Goal: Complete application form: Complete application form

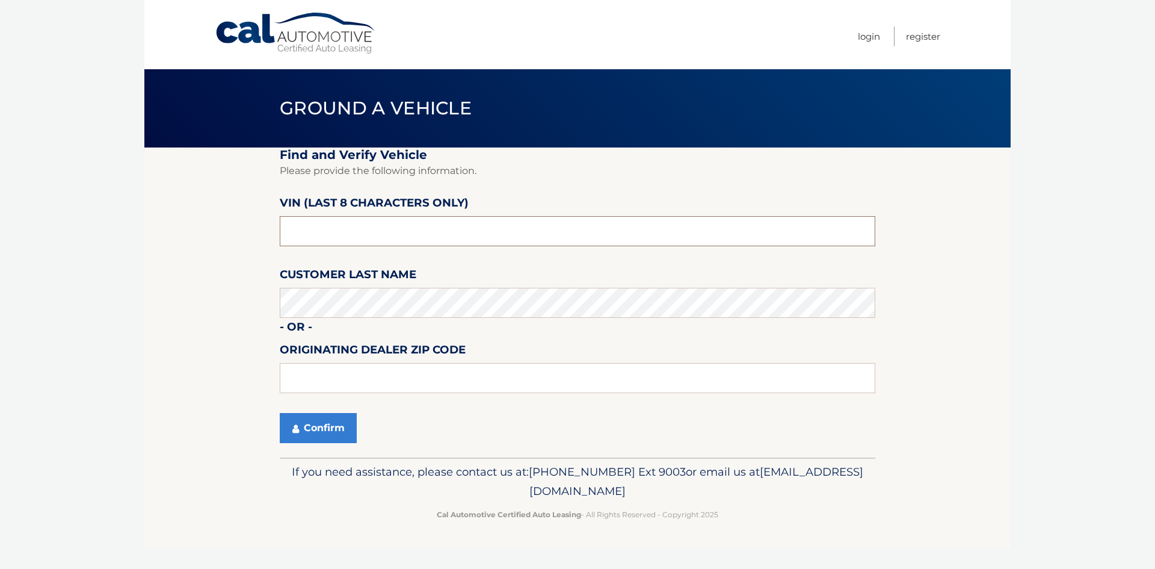
click at [336, 224] on input "text" at bounding box center [578, 231] width 596 height 30
click at [396, 220] on input "text" at bounding box center [578, 231] width 596 height 30
drag, startPoint x: 385, startPoint y: 223, endPoint x: 261, endPoint y: 223, distance: 124.0
click at [261, 223] on section "Find and Verify Vehicle Please provide the following information. VIN (last 8 c…" at bounding box center [577, 302] width 867 height 310
paste input "NM096380"
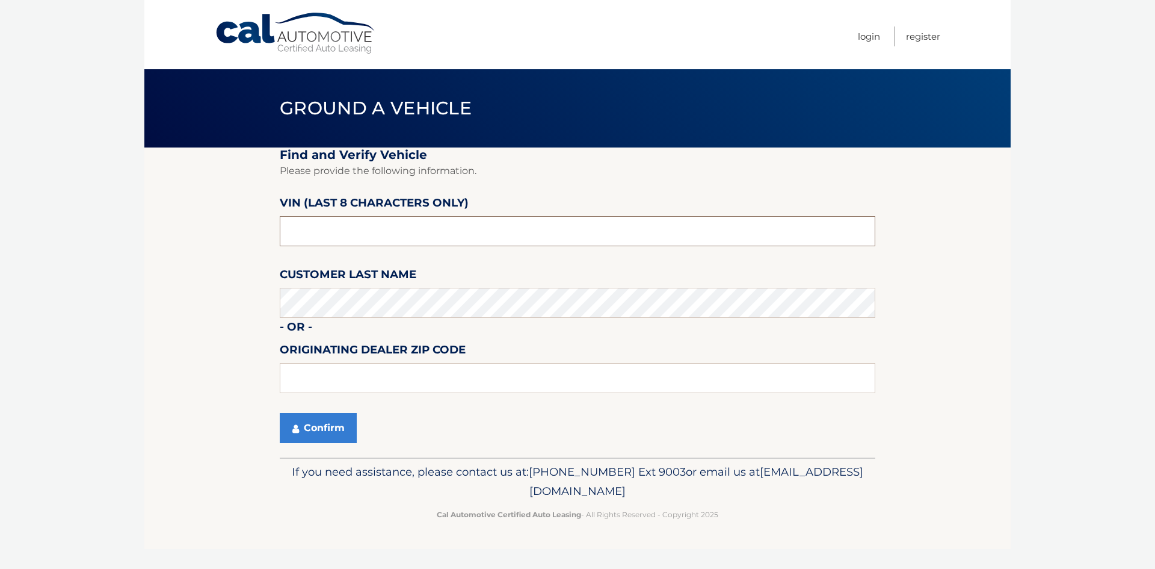
type input "NM096380"
click at [345, 376] on input "text" at bounding box center [578, 378] width 596 height 30
click at [335, 374] on input "text" at bounding box center [578, 378] width 596 height 30
click at [309, 377] on input "text" at bounding box center [578, 378] width 596 height 30
click at [342, 377] on input "text" at bounding box center [578, 378] width 596 height 30
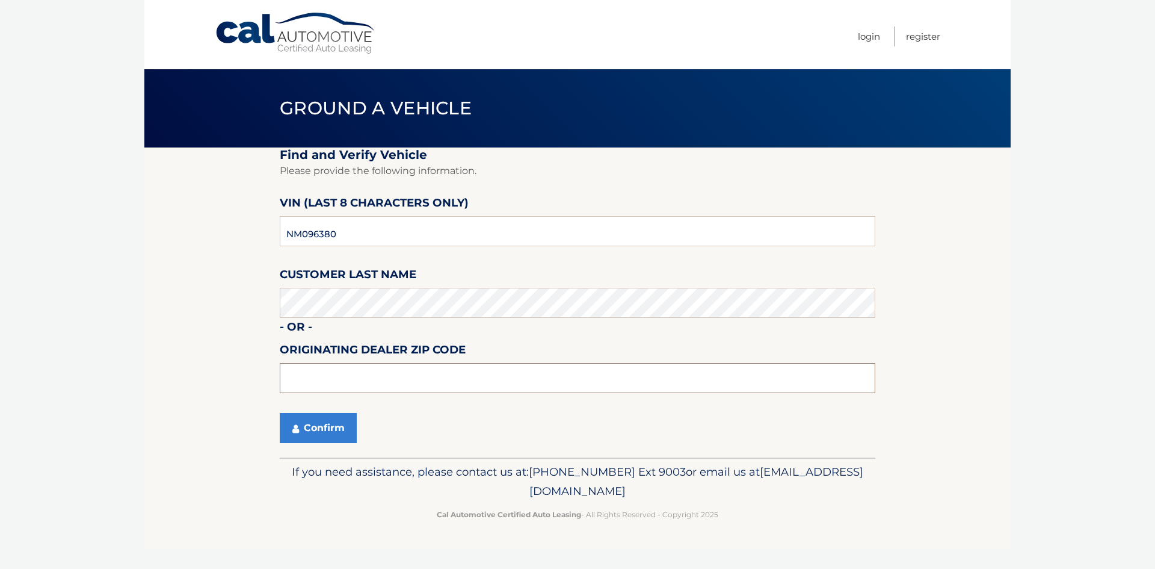
click at [311, 377] on input "text" at bounding box center [578, 378] width 596 height 30
click at [339, 379] on input "text" at bounding box center [578, 378] width 596 height 30
type input "10305"
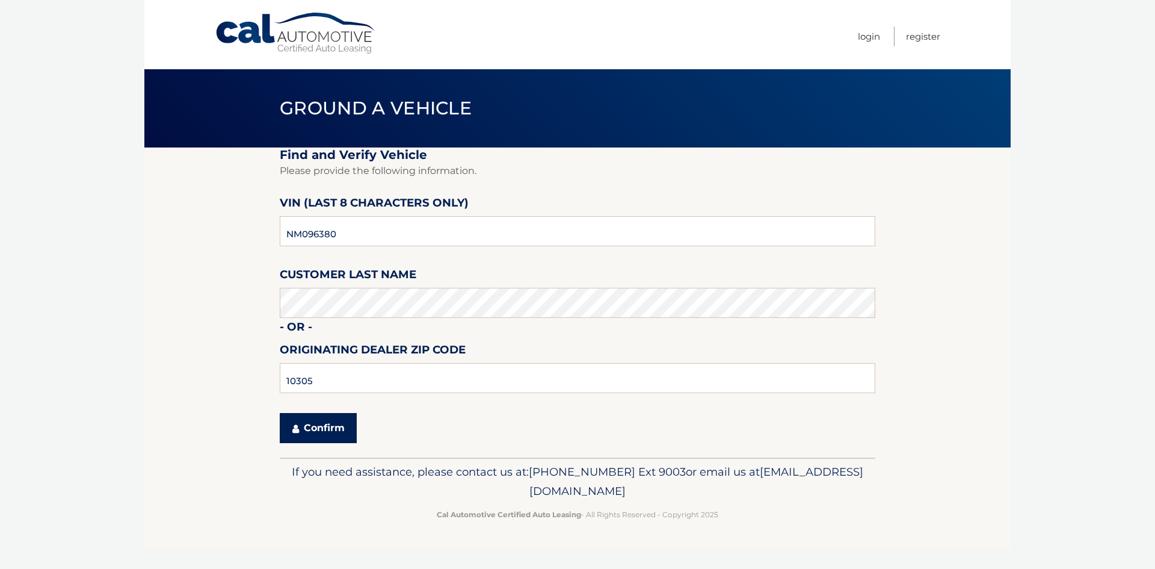
click at [333, 426] on button "Confirm" at bounding box center [318, 428] width 77 height 30
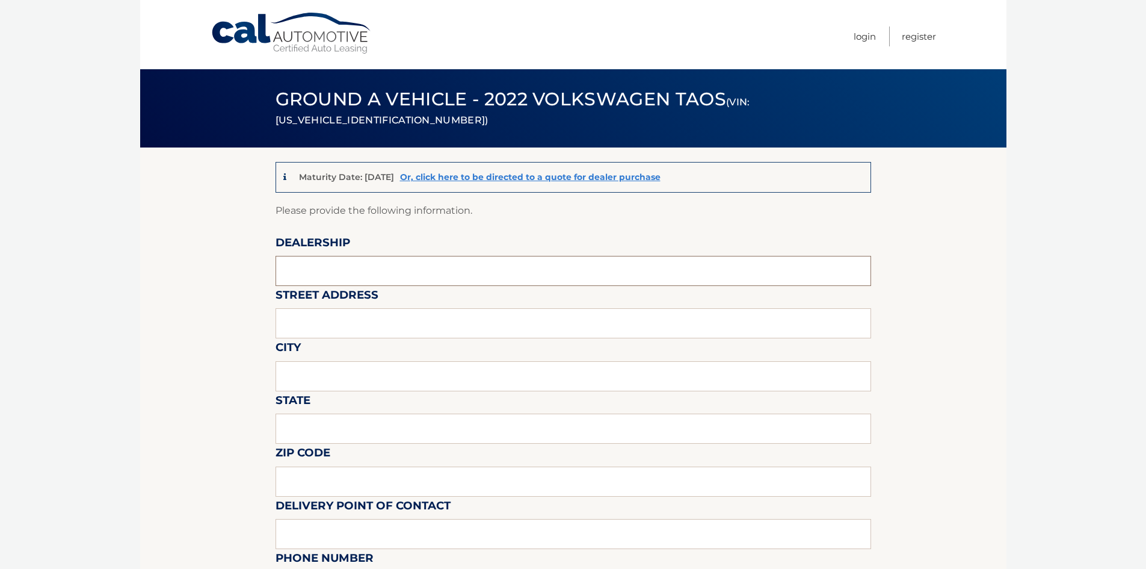
click at [357, 265] on input "text" at bounding box center [574, 271] width 596 height 30
type input "ISLAND VOLKSWAGEN"
type input "1"
type input "[STREET_ADDRESS]"
type input "[GEOGRAPHIC_DATA]"
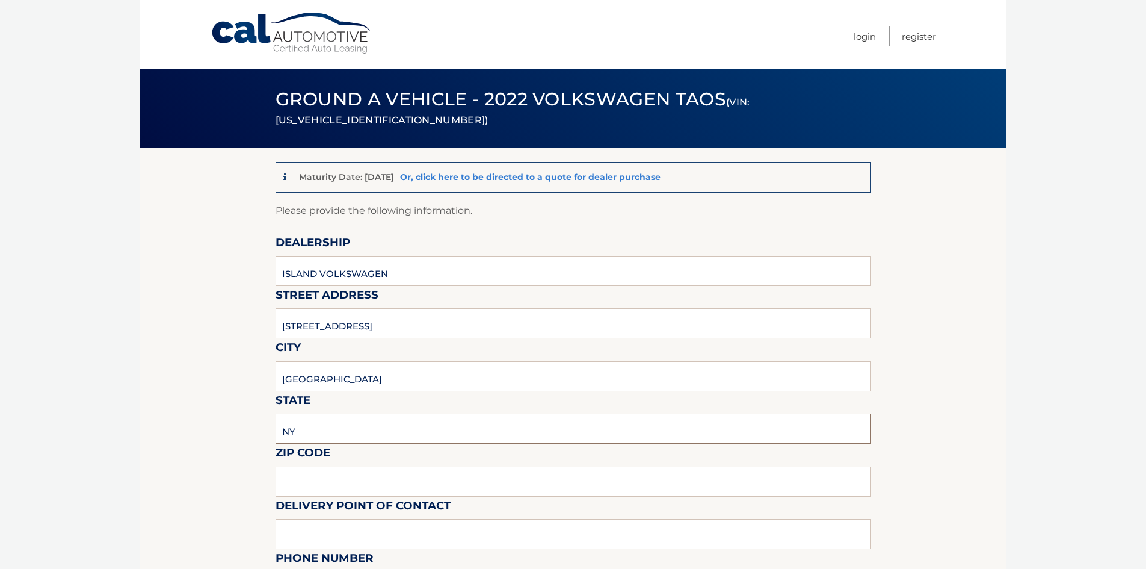
type input "NY"
click at [439, 478] on input "103" at bounding box center [574, 481] width 596 height 30
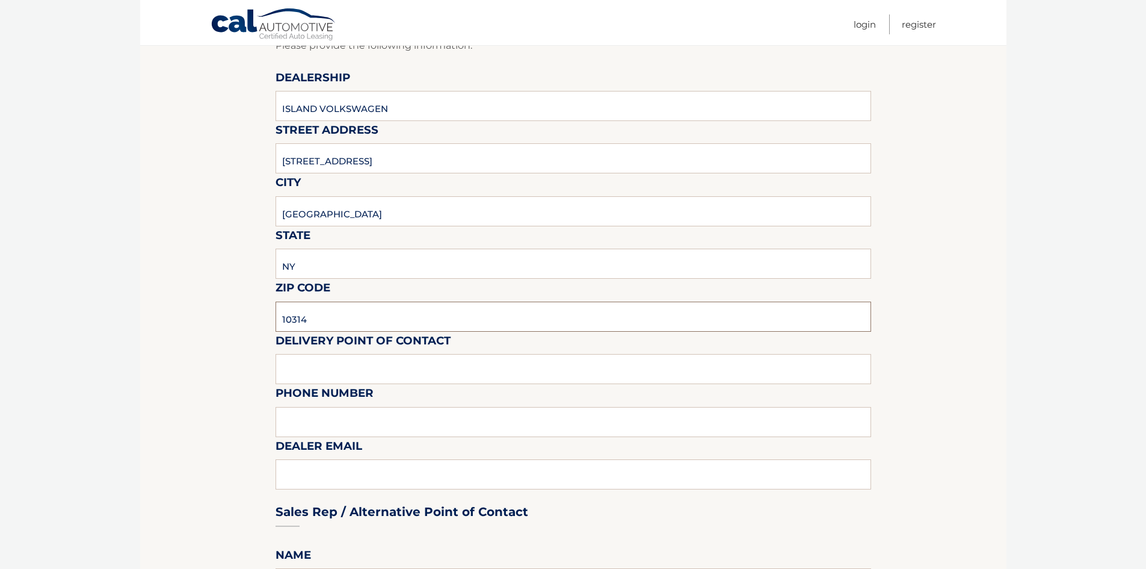
scroll to position [181, 0]
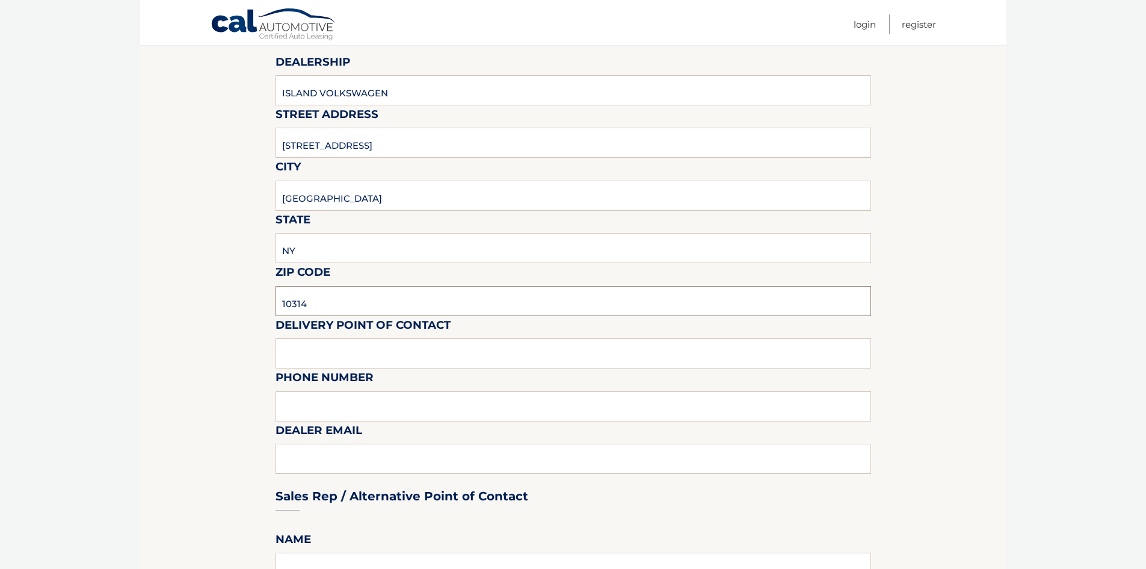
type input "10314"
click at [362, 348] on input "text" at bounding box center [574, 353] width 596 height 30
type input "ANGEL"
type input "3479961096"
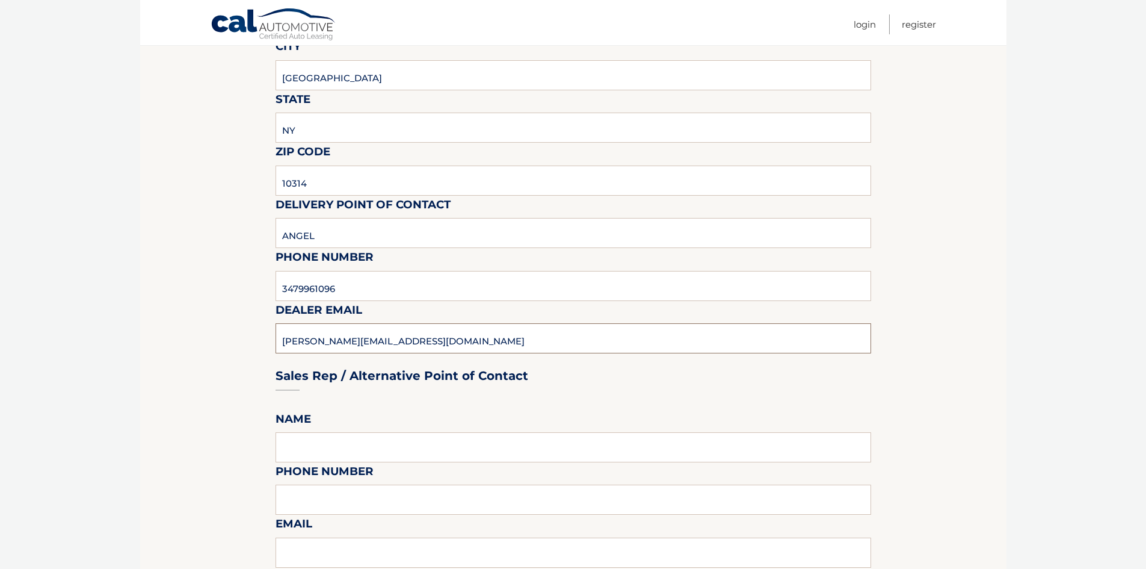
type input "[PERSON_NAME][EMAIL_ADDRESS][DOMAIN_NAME]"
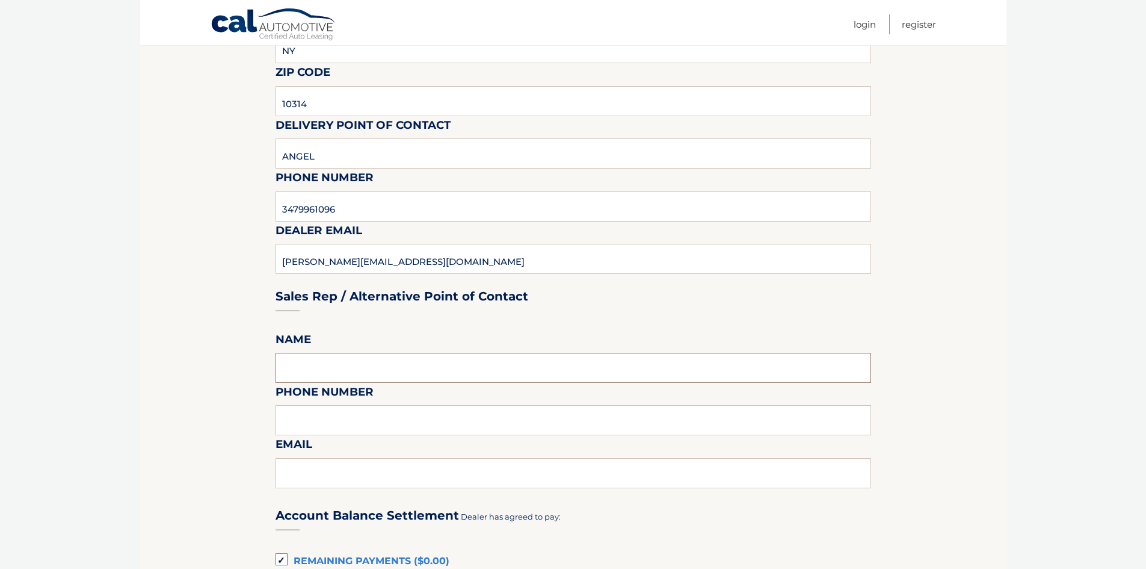
scroll to position [481, 0]
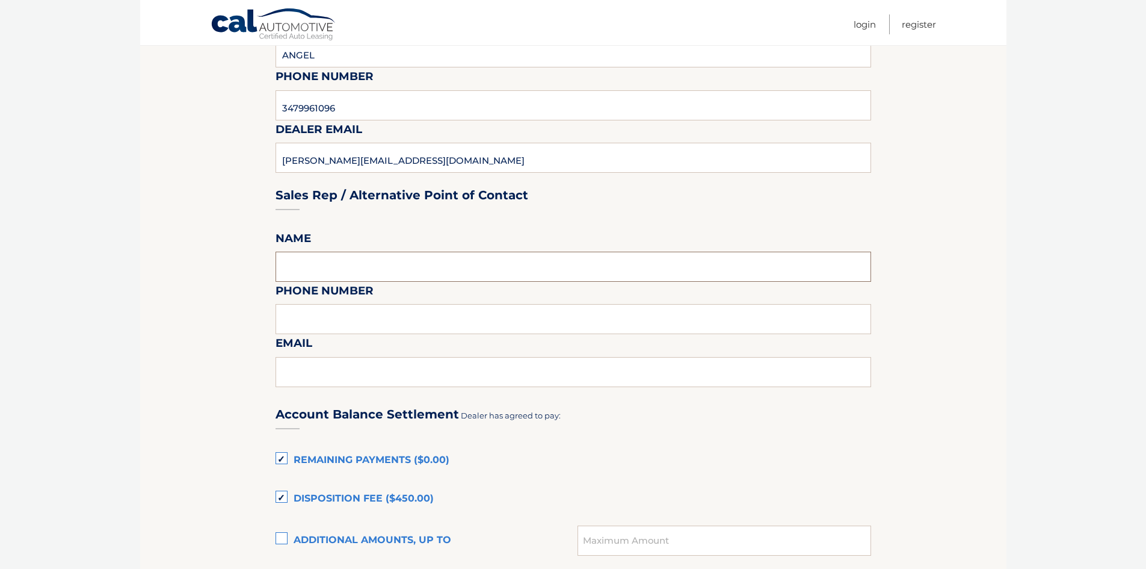
click at [348, 268] on input "text" at bounding box center [574, 267] width 596 height 30
type input "TIMUR TEN"
type input "[PHONE_NUMBER]"
type input "[PERSON_NAME][EMAIL_ADDRESS][DOMAIN_NAME]"
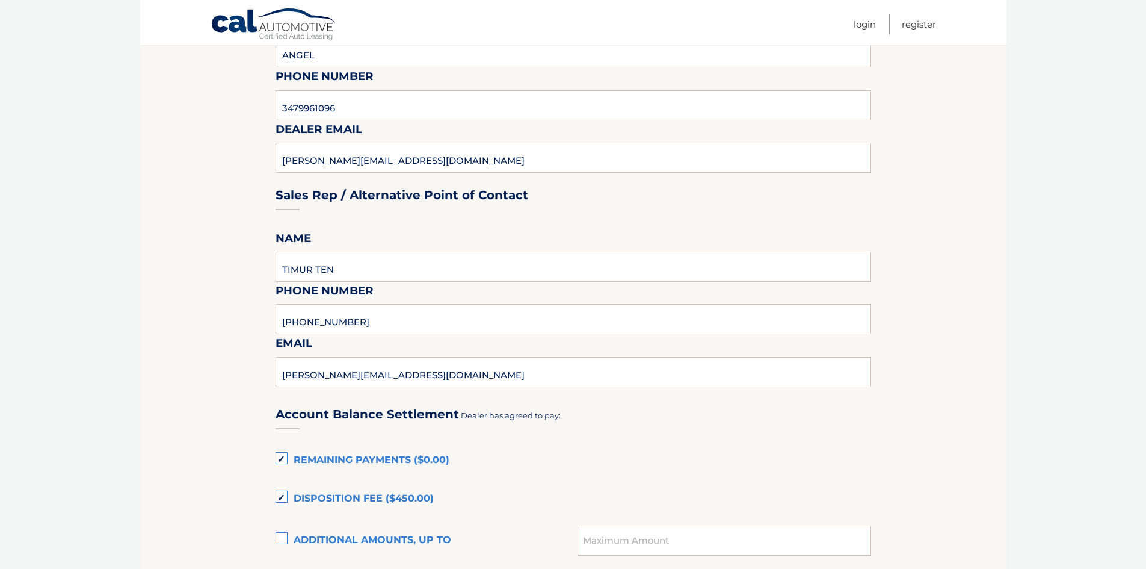
scroll to position [662, 0]
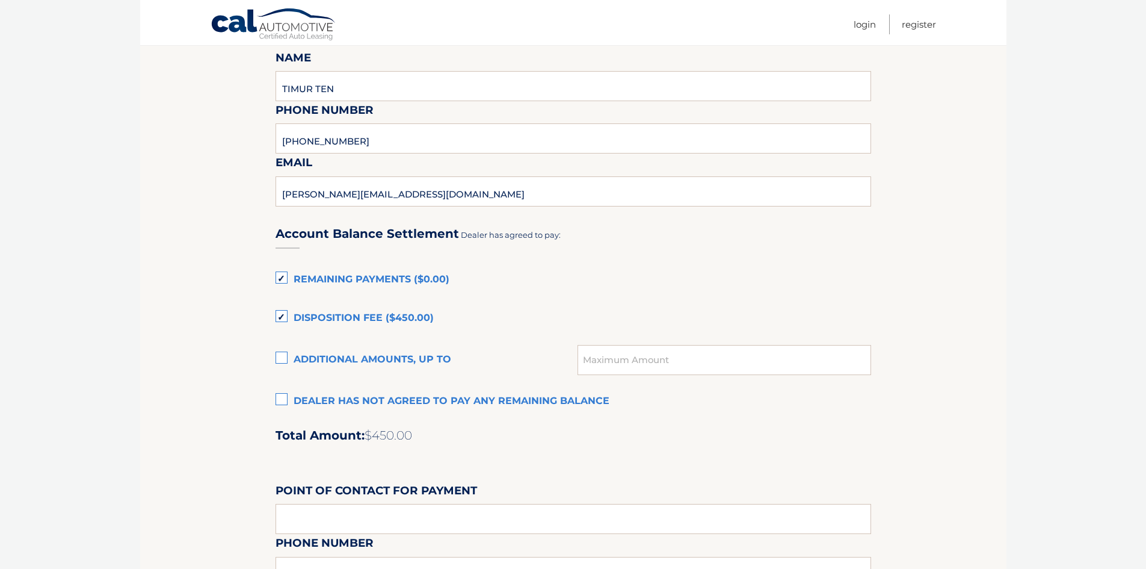
click at [284, 282] on label "Remaining Payments ($0.00)" at bounding box center [574, 280] width 596 height 24
click at [0, 0] on input "Remaining Payments ($0.00)" at bounding box center [0, 0] width 0 height 0
click at [281, 311] on label "Disposition Fee ($450.00)" at bounding box center [574, 318] width 596 height 24
click at [0, 0] on input "Disposition Fee ($450.00)" at bounding box center [0, 0] width 0 height 0
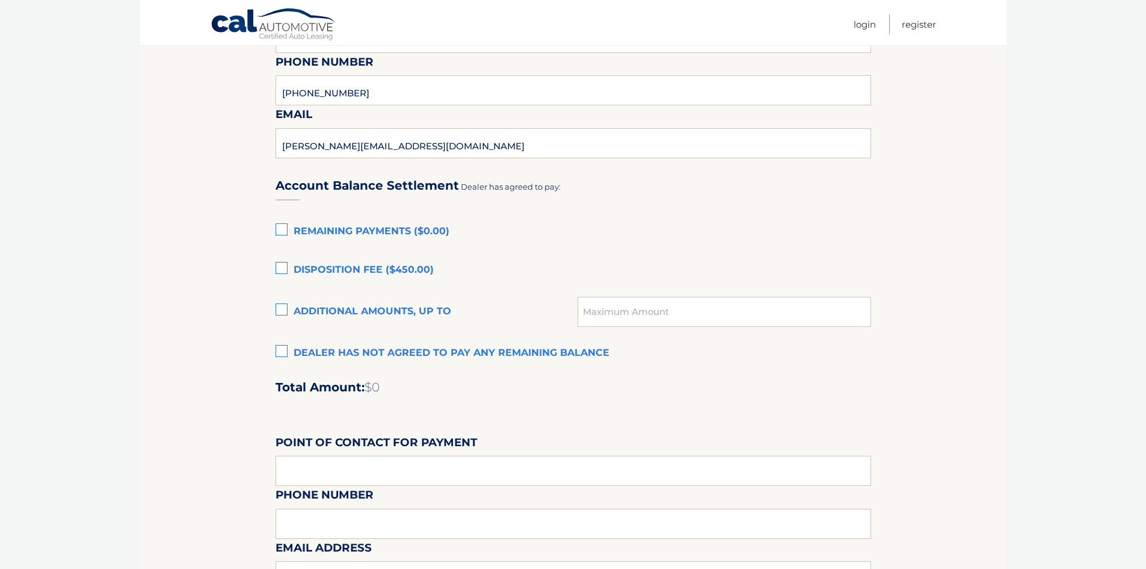
scroll to position [842, 0]
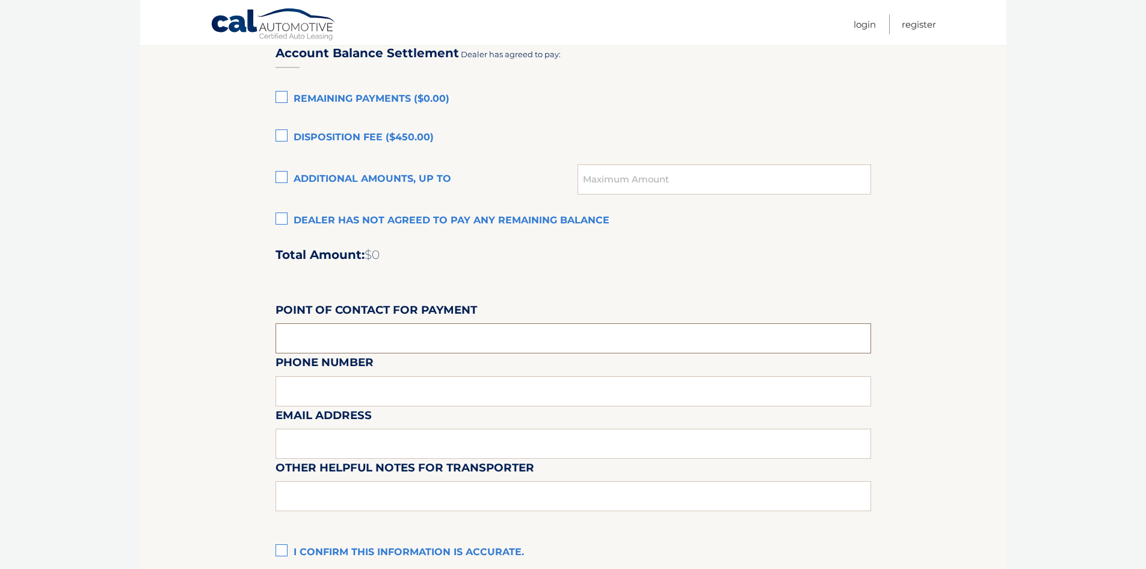
click at [390, 330] on input "text" at bounding box center [574, 338] width 596 height 30
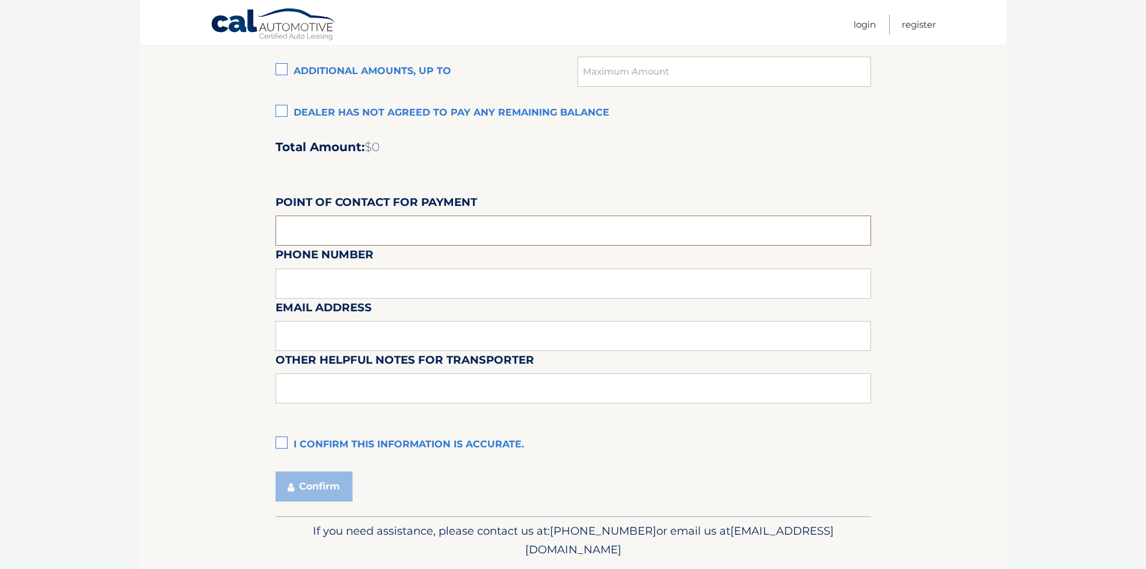
scroll to position [929, 0]
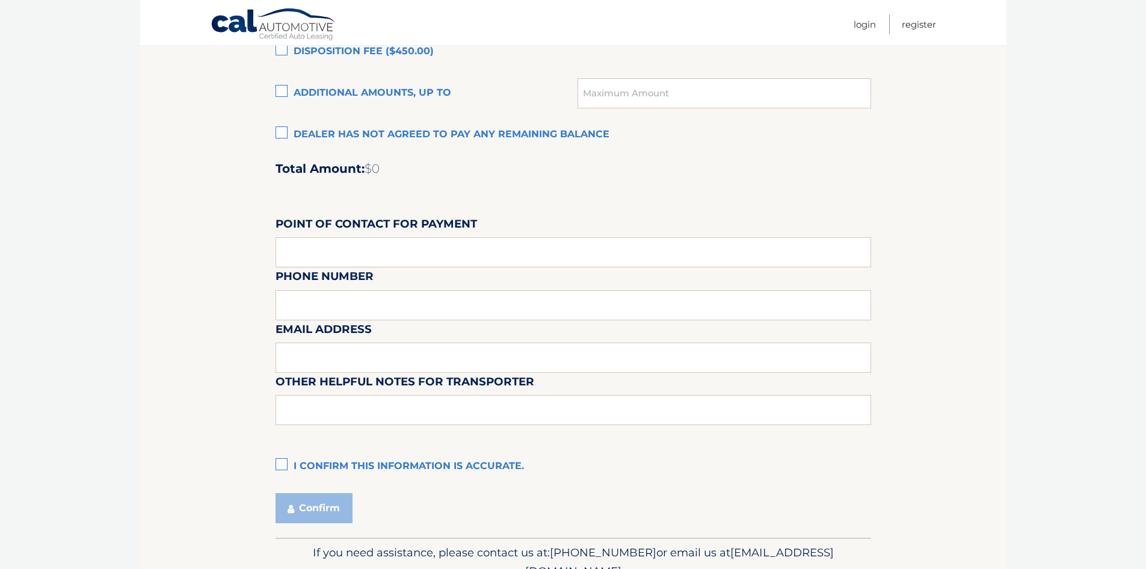
drag, startPoint x: 282, startPoint y: 466, endPoint x: 274, endPoint y: 465, distance: 8.5
click at [282, 466] on label "I confirm this information is accurate." at bounding box center [574, 466] width 596 height 24
click at [0, 0] on input "I confirm this information is accurate." at bounding box center [0, 0] width 0 height 0
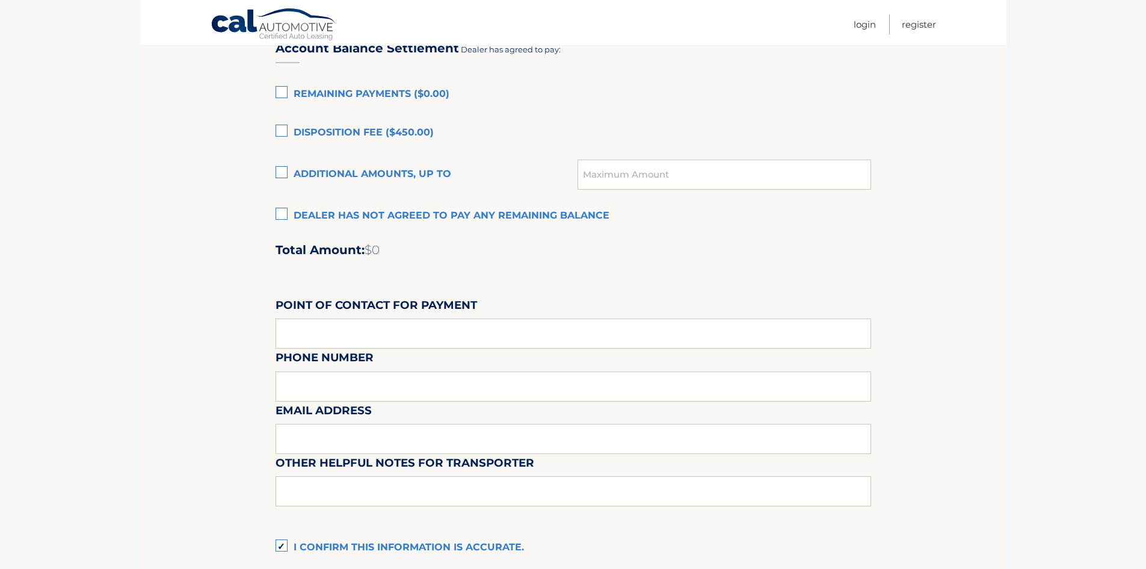
scroll to position [748, 0]
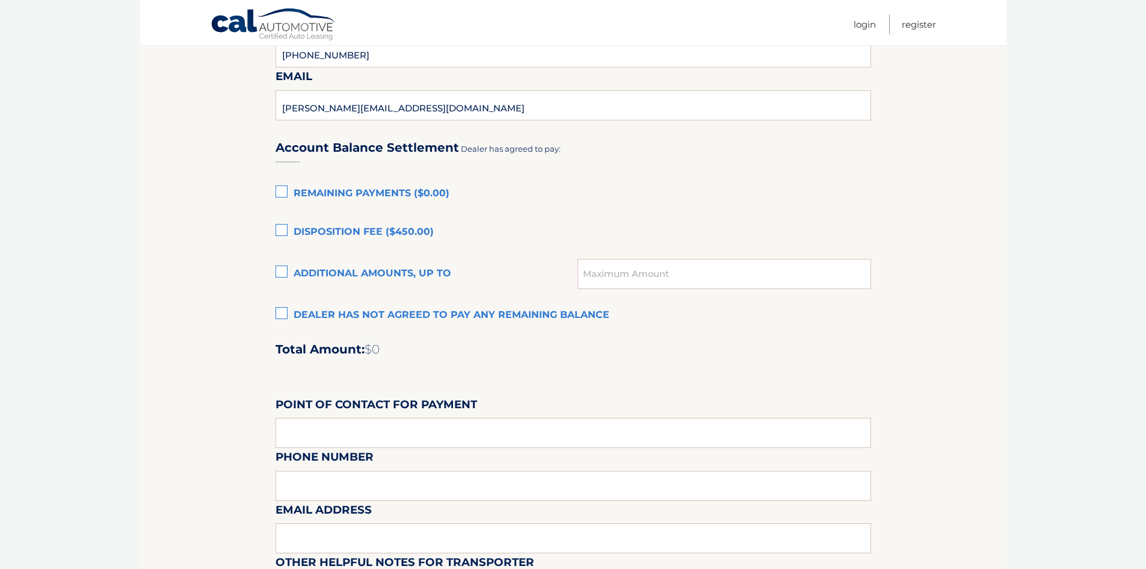
click at [276, 310] on label "Dealer has not agreed to pay any remaining balance" at bounding box center [574, 315] width 596 height 24
click at [0, 0] on input "Dealer has not agreed to pay any remaining balance" at bounding box center [0, 0] width 0 height 0
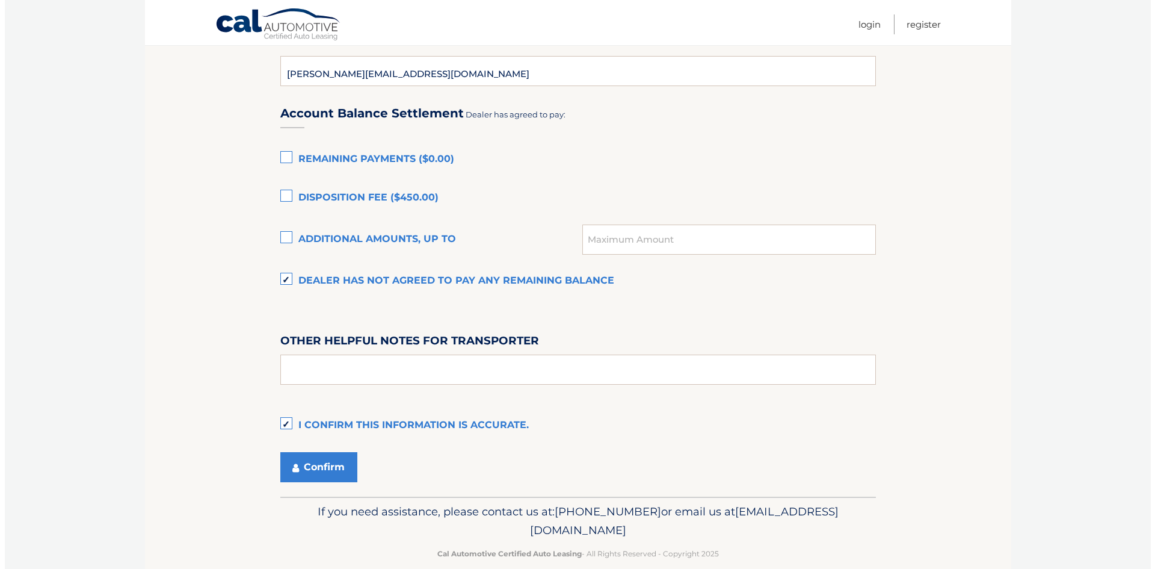
scroll to position [802, 0]
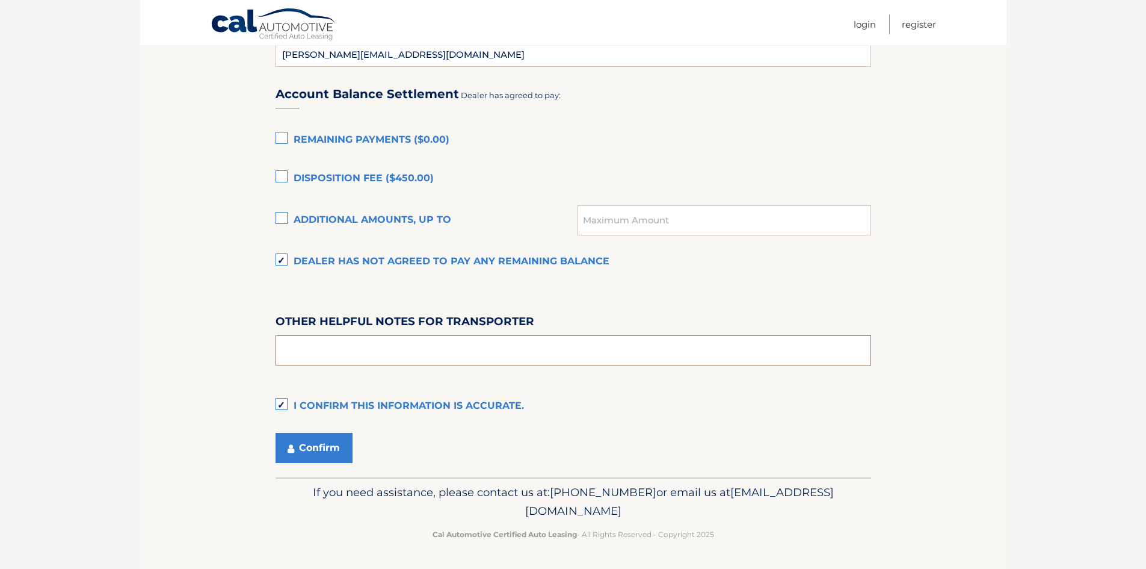
click at [372, 355] on input "text" at bounding box center [574, 350] width 596 height 30
click at [372, 355] on input "[STREET_ADDRESS]" at bounding box center [574, 350] width 596 height 30
type input "[STREET_ADDRESS]"
click at [417, 440] on div "Confirm" at bounding box center [574, 448] width 596 height 30
click at [324, 448] on button "Confirm" at bounding box center [314, 448] width 77 height 30
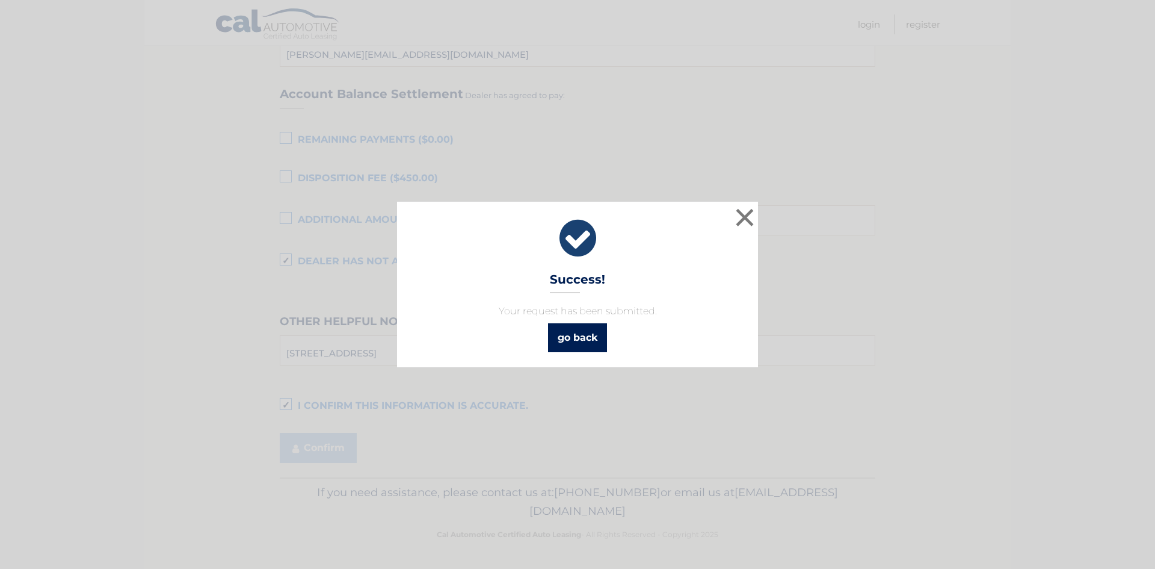
click at [592, 336] on link "go back" at bounding box center [577, 337] width 59 height 29
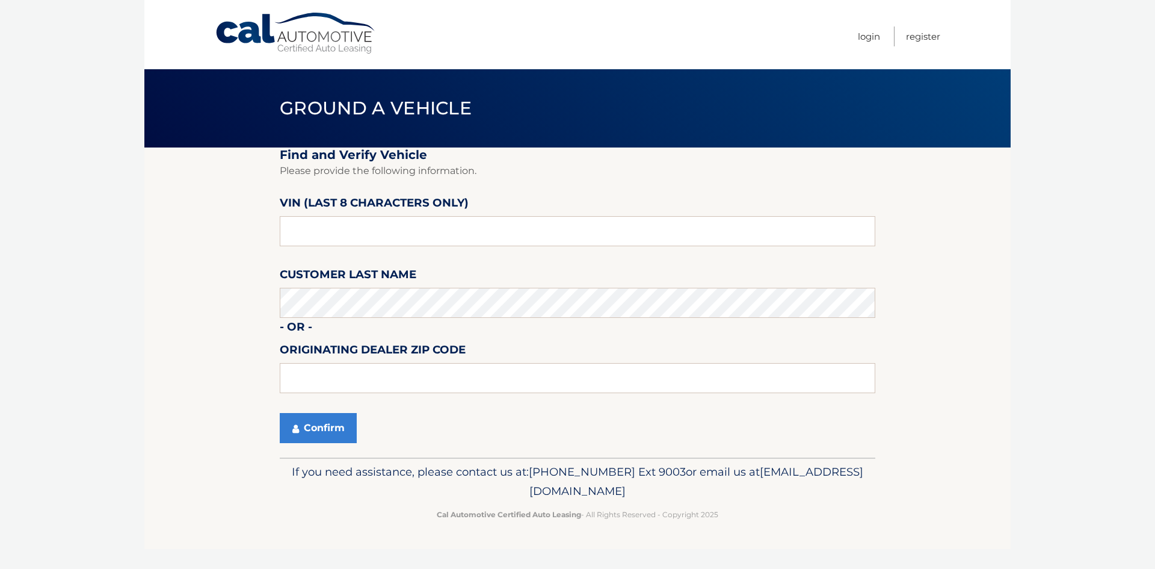
drag, startPoint x: 726, startPoint y: 36, endPoint x: 741, endPoint y: 23, distance: 20.0
click at [726, 36] on nav "Menu Login Register" at bounding box center [664, 34] width 554 height 69
